Goal: Task Accomplishment & Management: Use online tool/utility

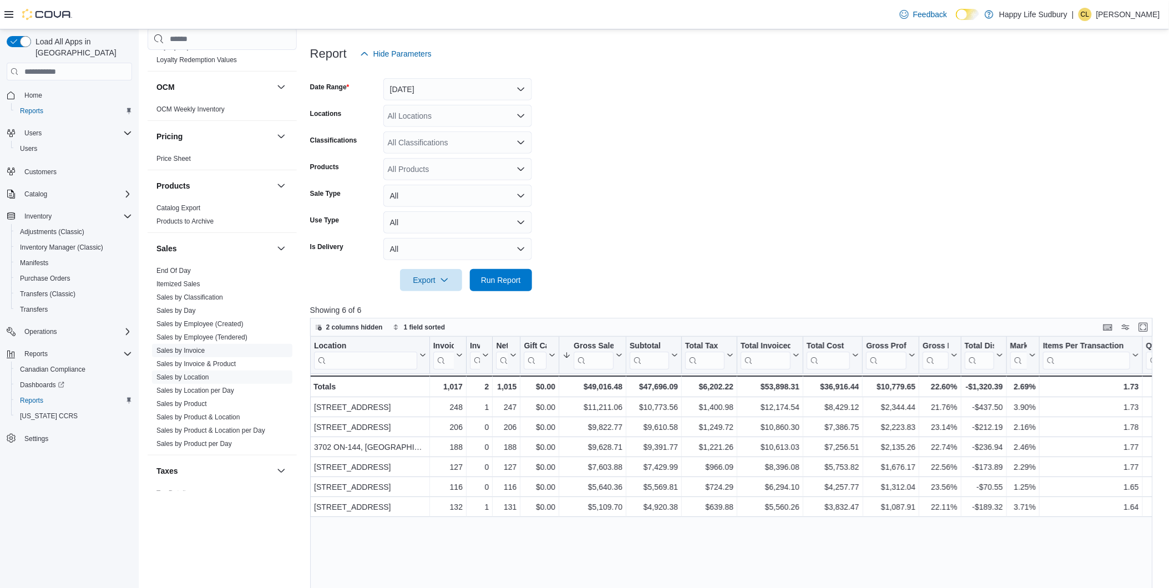
scroll to position [615, 0]
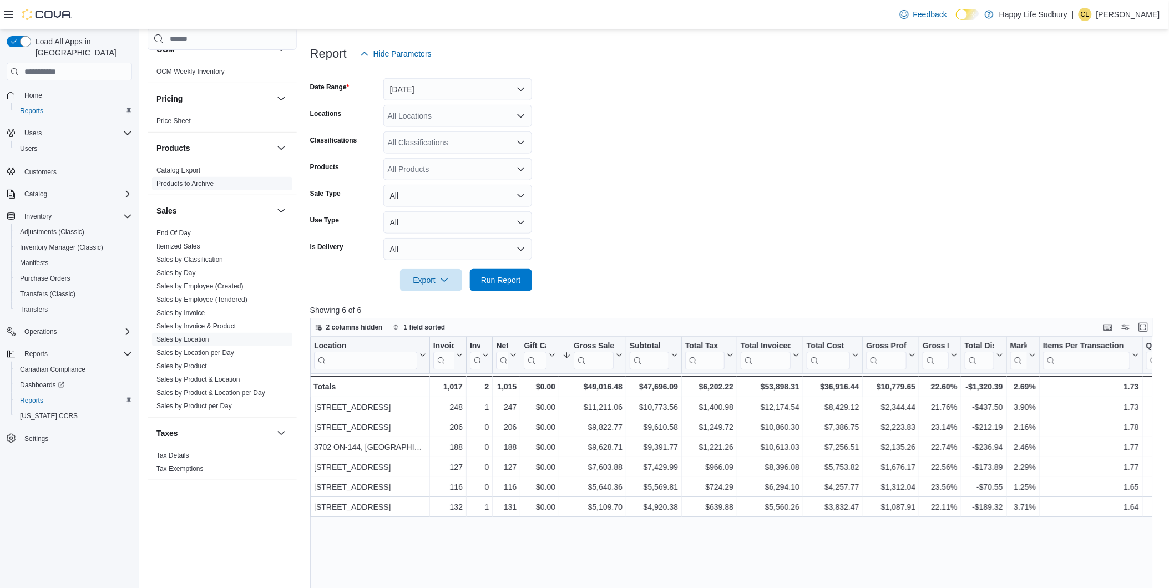
click at [173, 235] on link "End Of Day" at bounding box center [173, 233] width 34 height 8
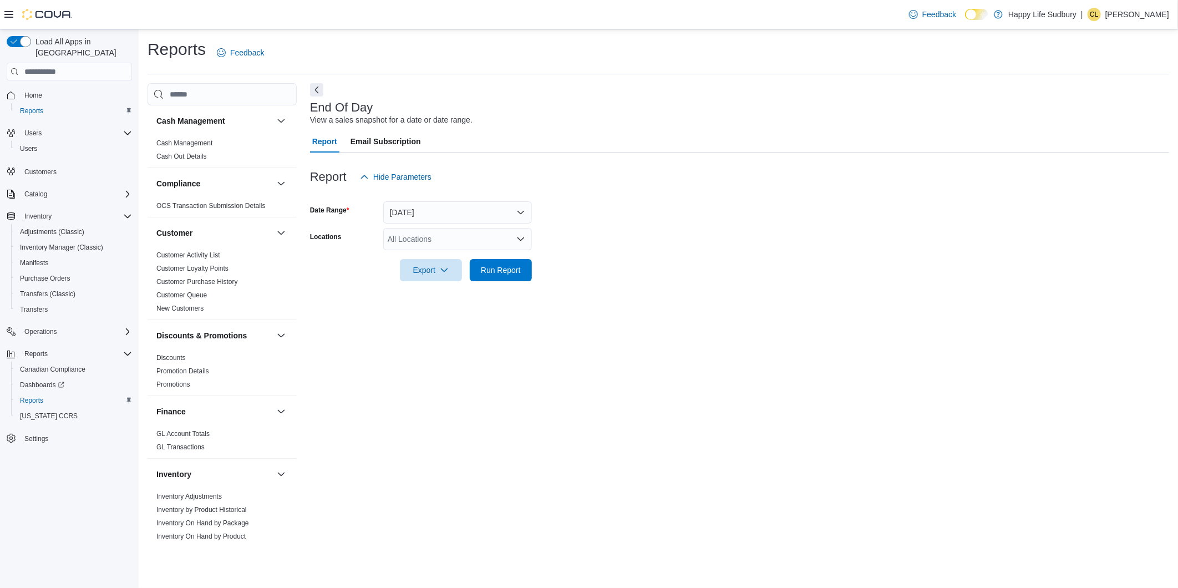
drag, startPoint x: 518, startPoint y: 239, endPoint x: 509, endPoint y: 239, distance: 8.9
click at [518, 239] on icon "Open list of options" at bounding box center [521, 239] width 9 height 9
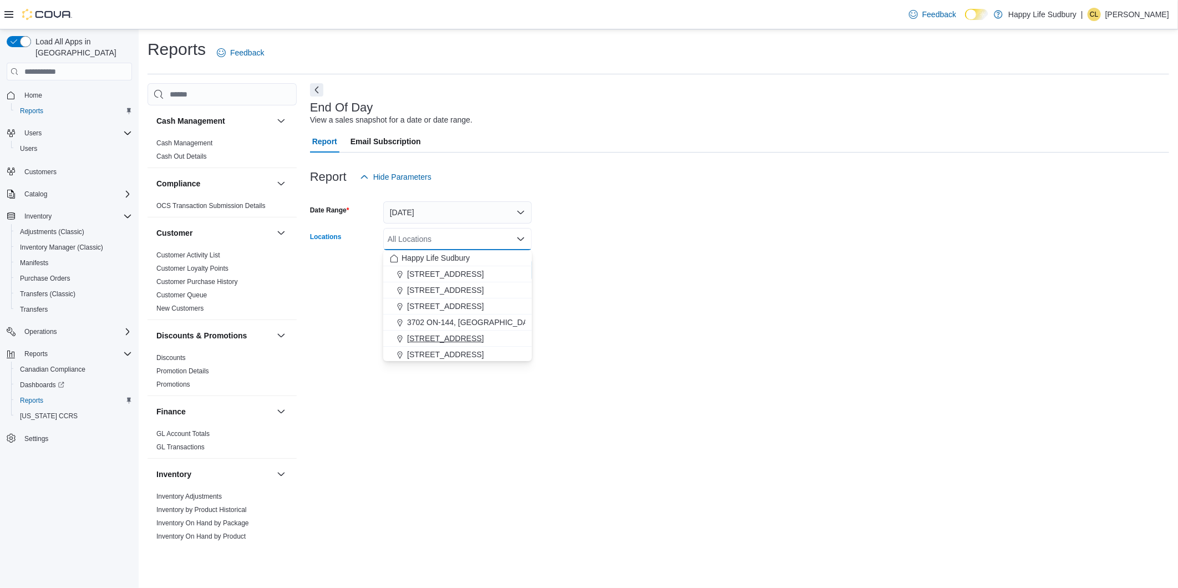
click at [452, 336] on span "[STREET_ADDRESS]" at bounding box center [445, 338] width 77 height 11
click at [676, 199] on form "Date Range Today Locations 387 Centre St, Espanola Combo box. Selected. 387 Cen…" at bounding box center [739, 234] width 859 height 93
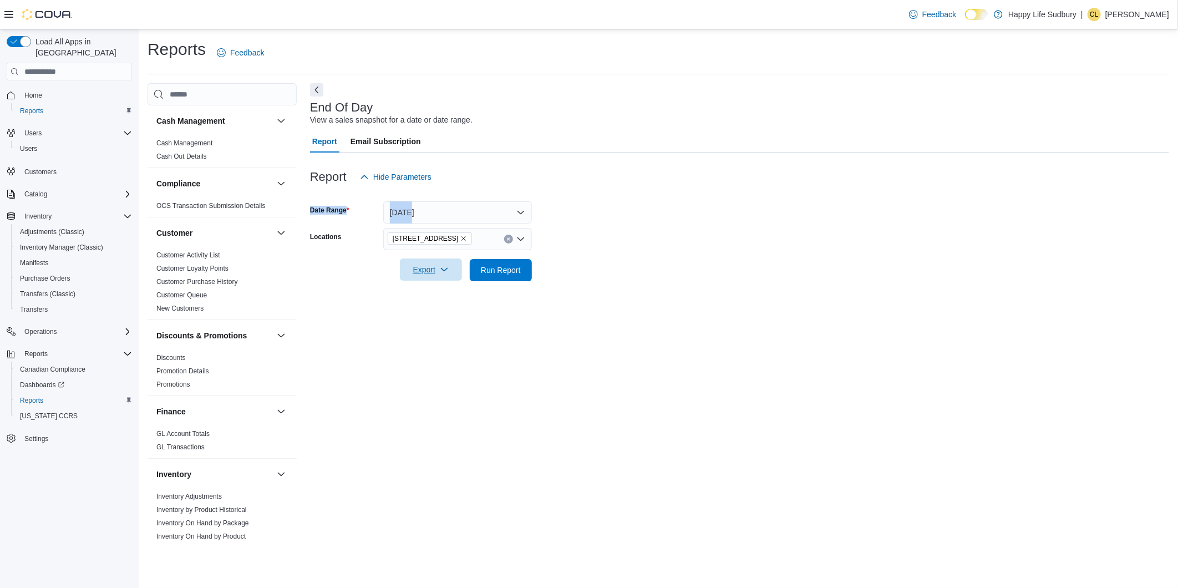
click at [454, 270] on span "Export" at bounding box center [431, 270] width 49 height 22
click at [444, 314] on span "Export to Pdf" at bounding box center [433, 314] width 50 height 9
